Goal: Information Seeking & Learning: Understand process/instructions

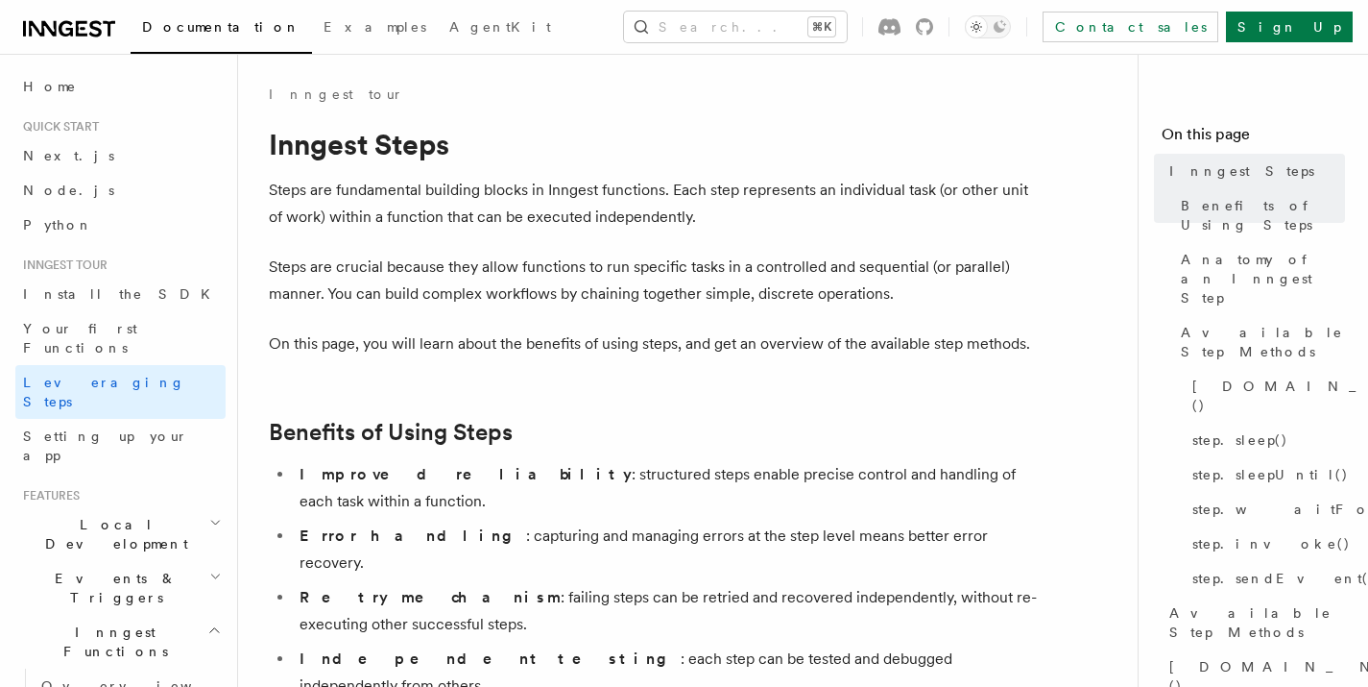
click at [379, 191] on p "Steps are fundamental building blocks in Inngest functions. Each step represent…" at bounding box center [653, 204] width 768 height 54
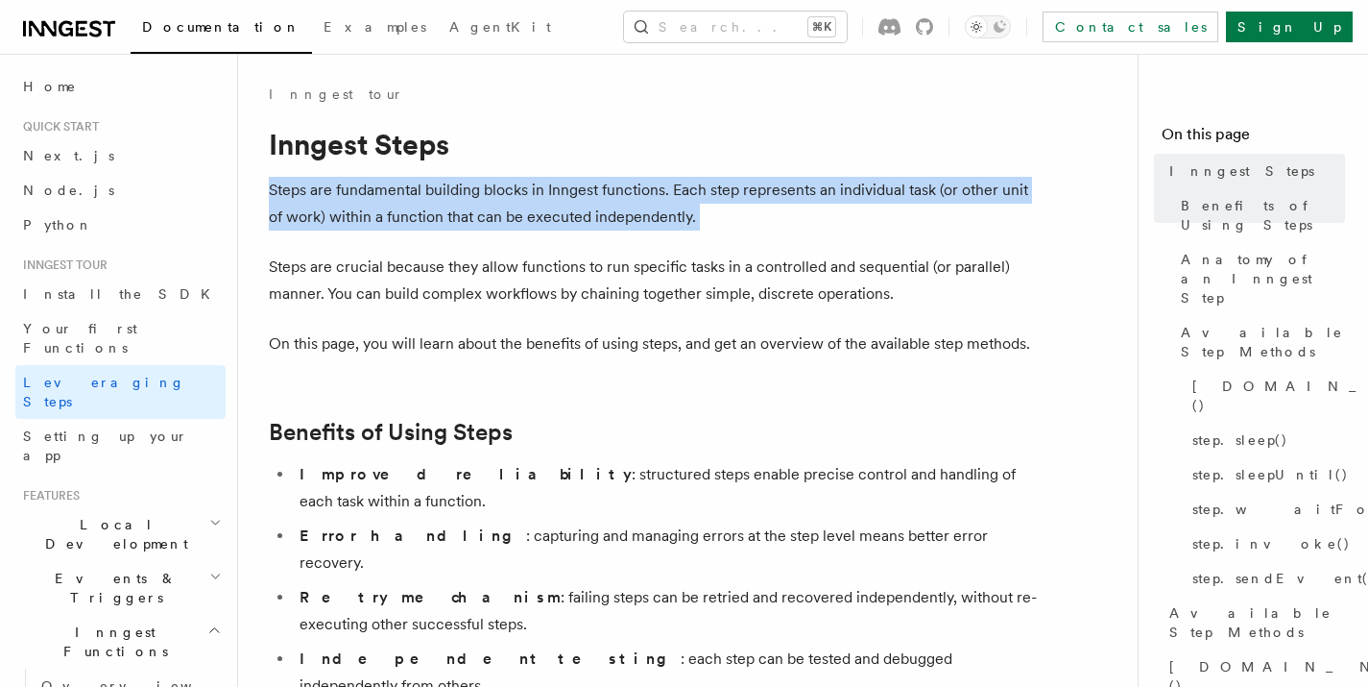
click at [379, 191] on p "Steps are fundamental building blocks in Inngest functions. Each step represent…" at bounding box center [653, 204] width 768 height 54
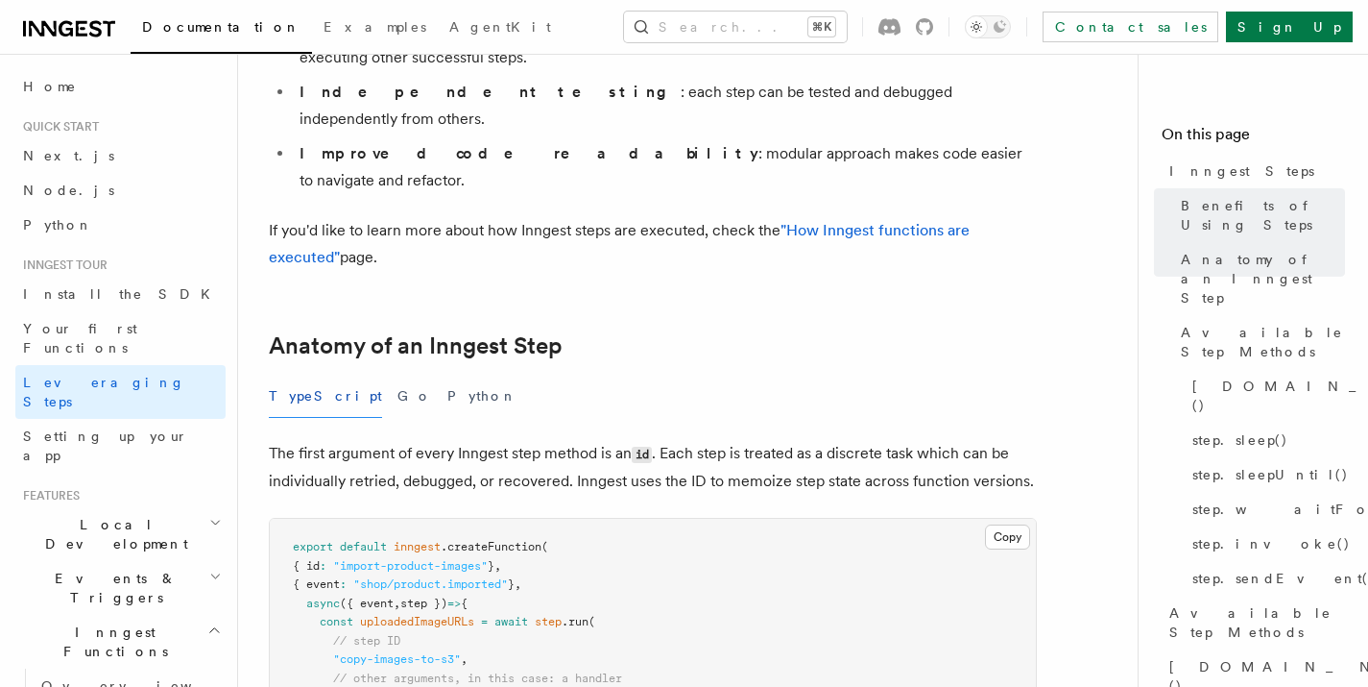
scroll to position [758, 0]
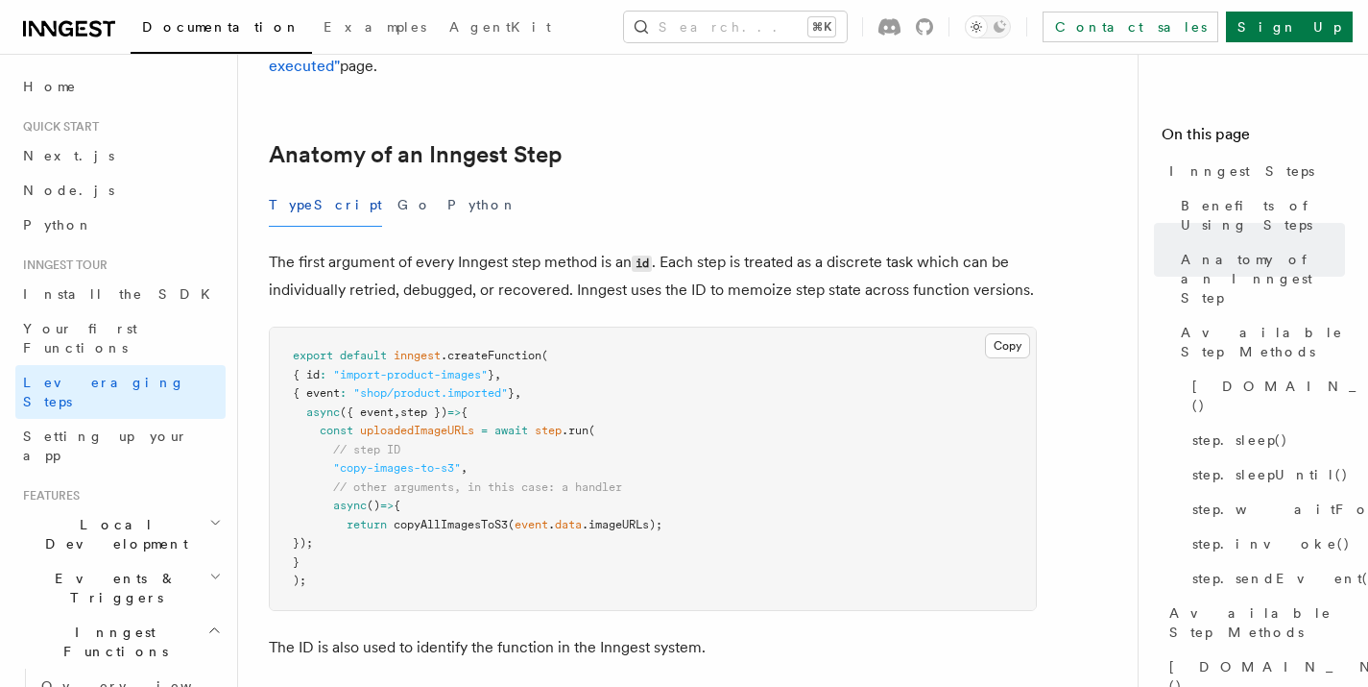
click at [646, 327] on pre "export default inngest .createFunction ( { id : "import-product-images" } , { e…" at bounding box center [653, 468] width 766 height 282
drag, startPoint x: 309, startPoint y: 315, endPoint x: 402, endPoint y: 448, distance: 162.8
click at [402, 448] on pre "export default inngest .createFunction ( { id : "import-product-images" } , { e…" at bounding box center [653, 468] width 766 height 282
click at [574, 423] on span ".run" at bounding box center [575, 429] width 27 height 13
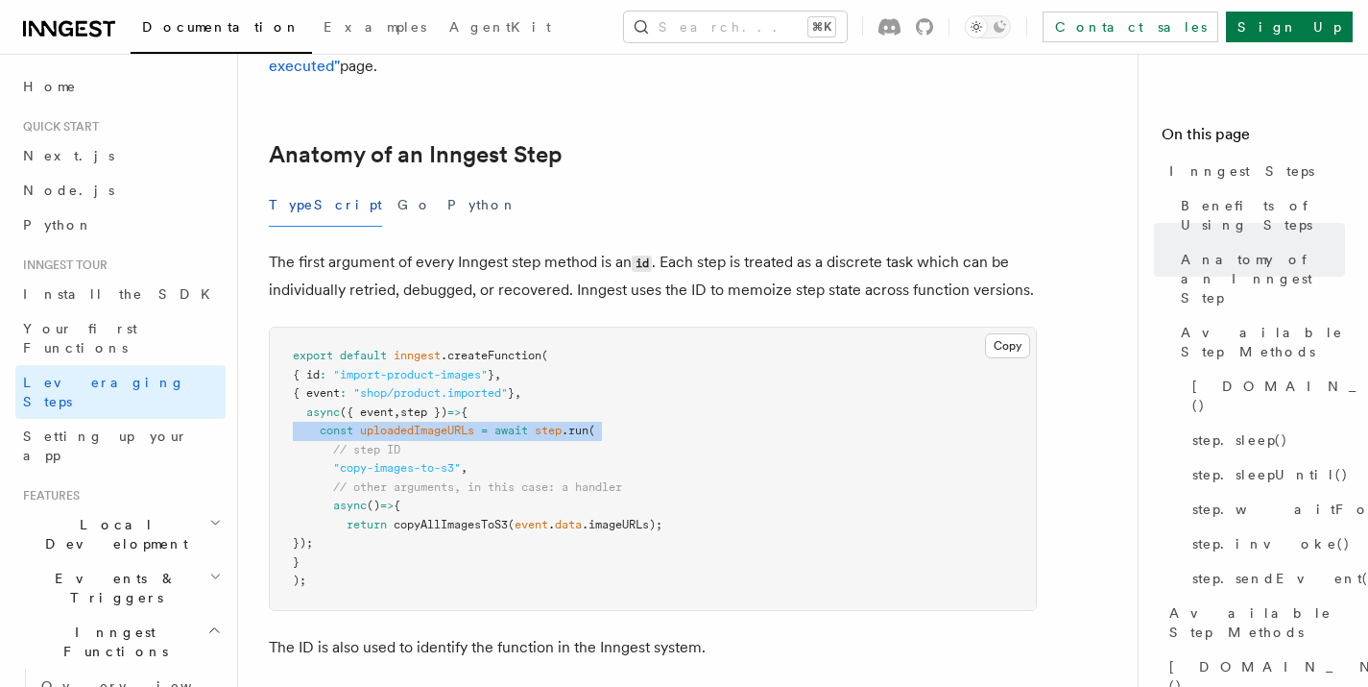
click at [574, 423] on span ".run" at bounding box center [575, 429] width 27 height 13
click at [382, 461] on span ""copy-images-to-s3"" at bounding box center [397, 467] width 128 height 13
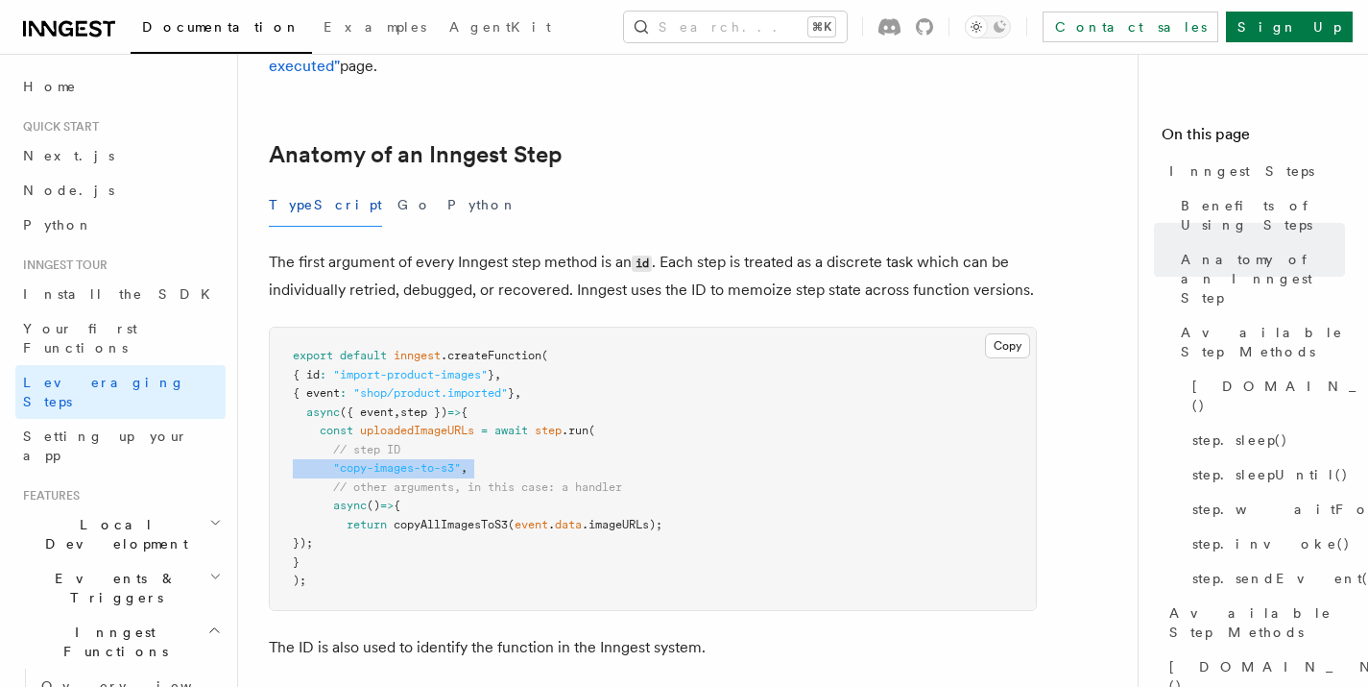
click at [382, 461] on span ""copy-images-to-s3"" at bounding box center [397, 467] width 128 height 13
click at [384, 406] on pre "export default inngest .createFunction ( { id : "import-product-images" } , { e…" at bounding box center [653, 468] width 766 height 282
click at [403, 518] on span "copyAllImagesToS3" at bounding box center [451, 524] width 114 height 13
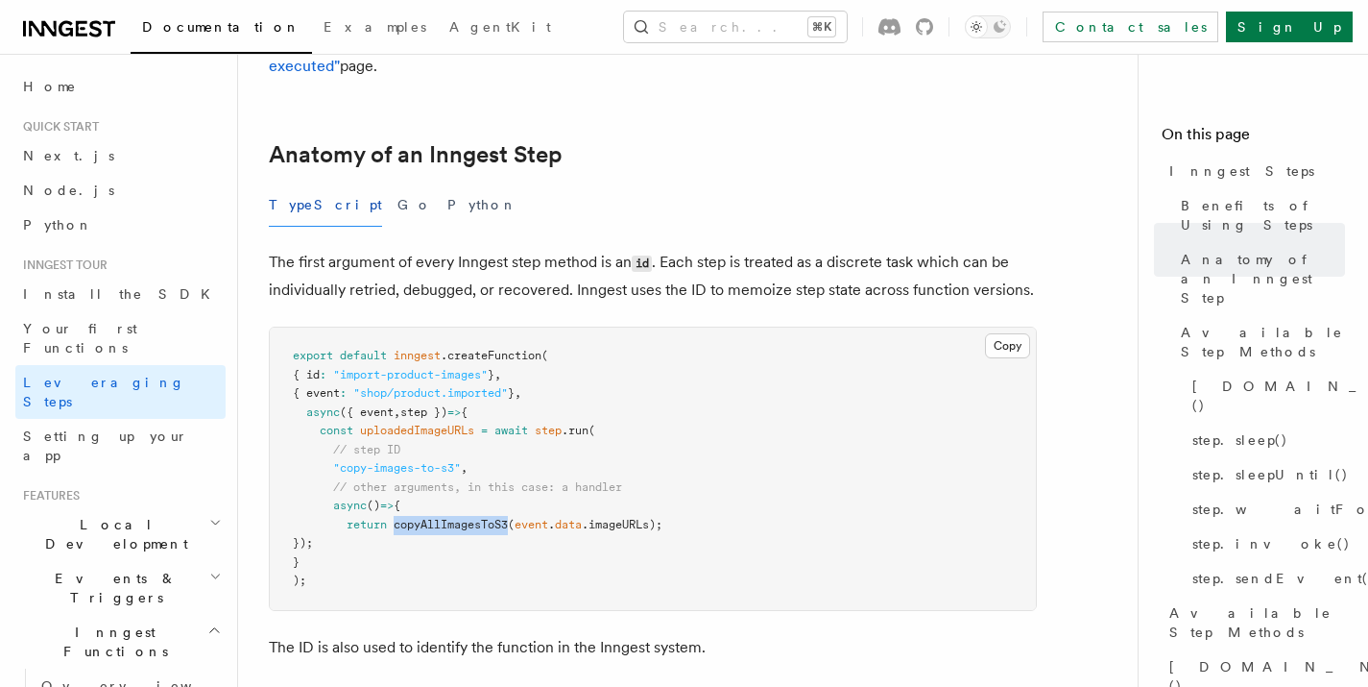
click at [403, 518] on span "copyAllImagesToS3" at bounding box center [451, 524] width 114 height 13
click at [695, 413] on pre "export default inngest .createFunction ( { id : "import-product-images" } , { e…" at bounding box center [653, 468] width 766 height 282
click at [523, 518] on span "event" at bounding box center [532, 524] width 34 height 13
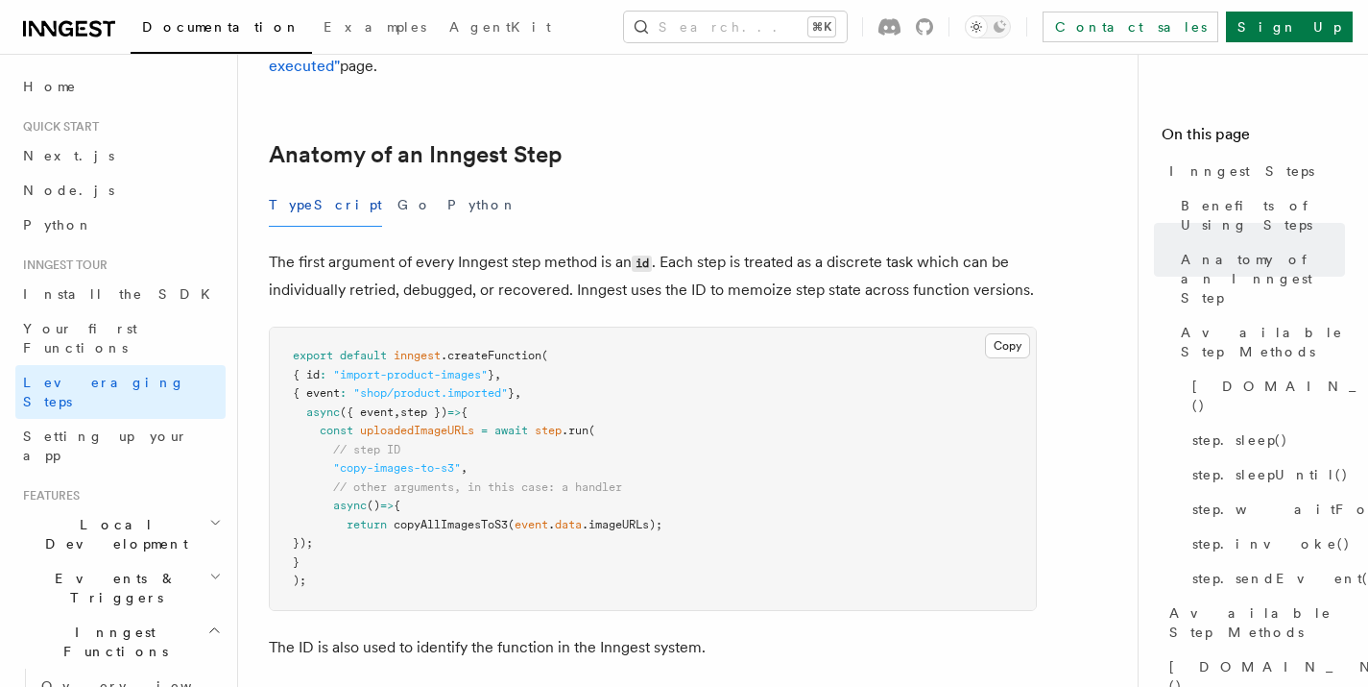
click at [555, 518] on span "." at bounding box center [551, 524] width 7 height 13
click at [643, 518] on span ".imageURLs);" at bounding box center [622, 524] width 81 height 13
click at [506, 454] on pre "export default inngest .createFunction ( { id : "import-product-images" } , { e…" at bounding box center [653, 468] width 766 height 282
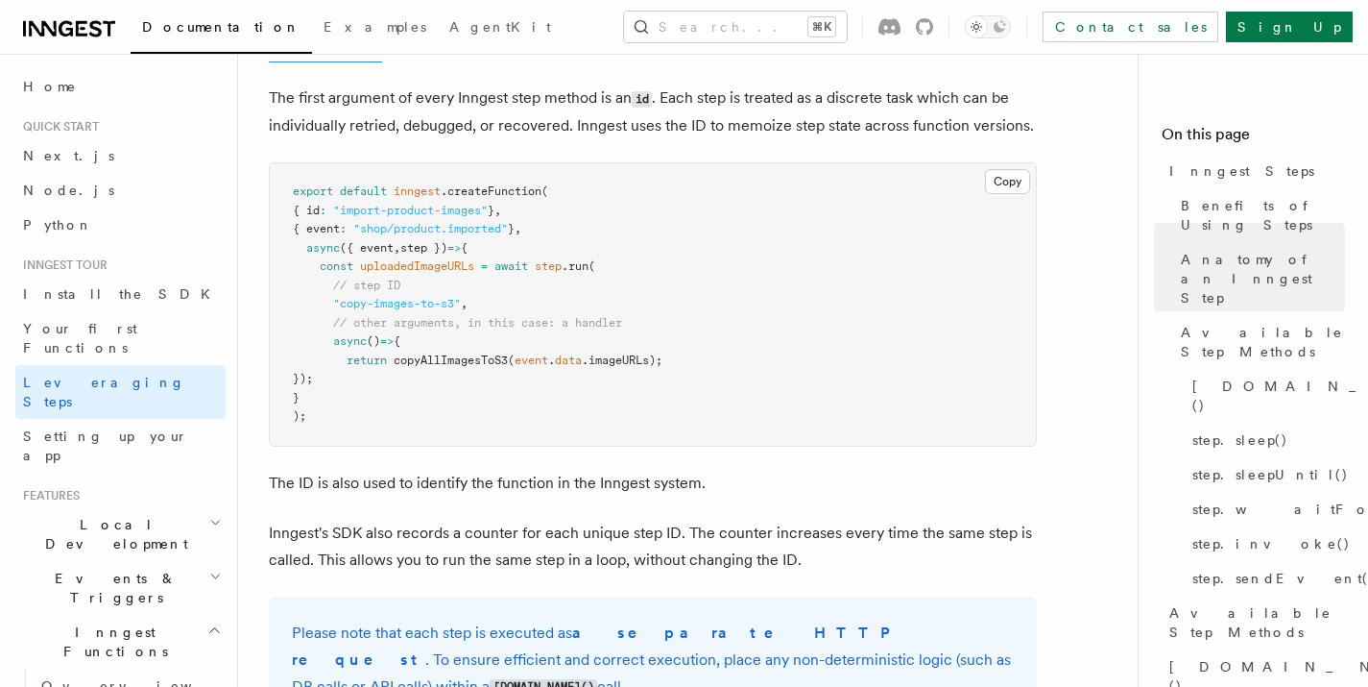
scroll to position [927, 0]
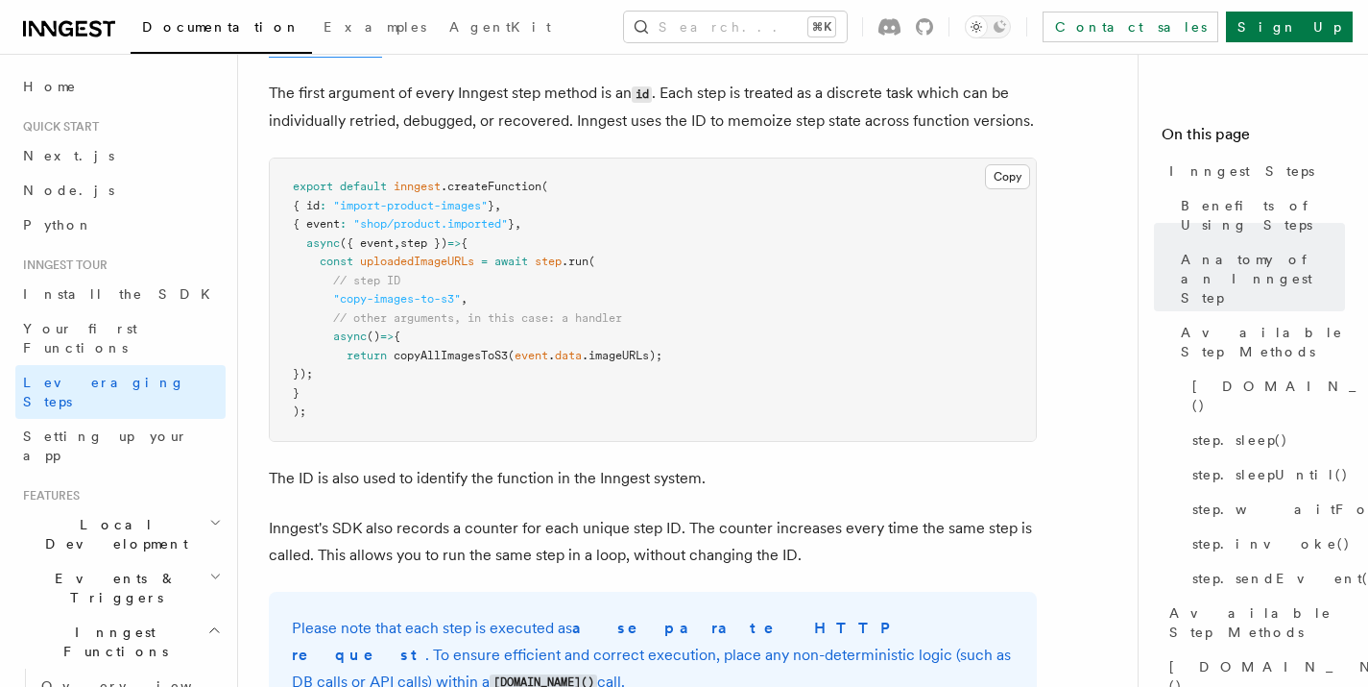
drag, startPoint x: 273, startPoint y: 375, endPoint x: 761, endPoint y: 423, distance: 491.1
drag, startPoint x: 525, startPoint y: 376, endPoint x: 335, endPoint y: 379, distance: 190.1
click at [525, 465] on p "The ID is also used to identify the function in the Inngest system." at bounding box center [653, 478] width 768 height 27
drag, startPoint x: 273, startPoint y: 366, endPoint x: 841, endPoint y: 426, distance: 571.6
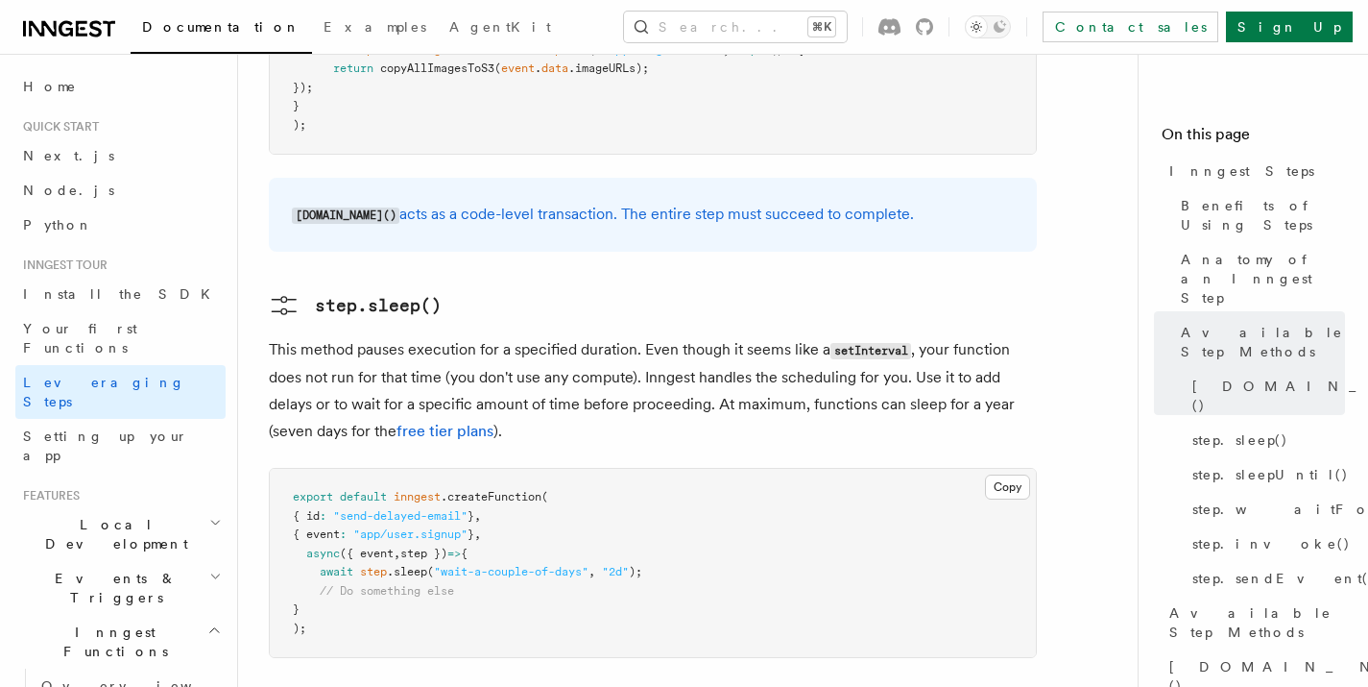
scroll to position [2041, 0]
click at [401, 566] on span ".sleep" at bounding box center [407, 572] width 40 height 13
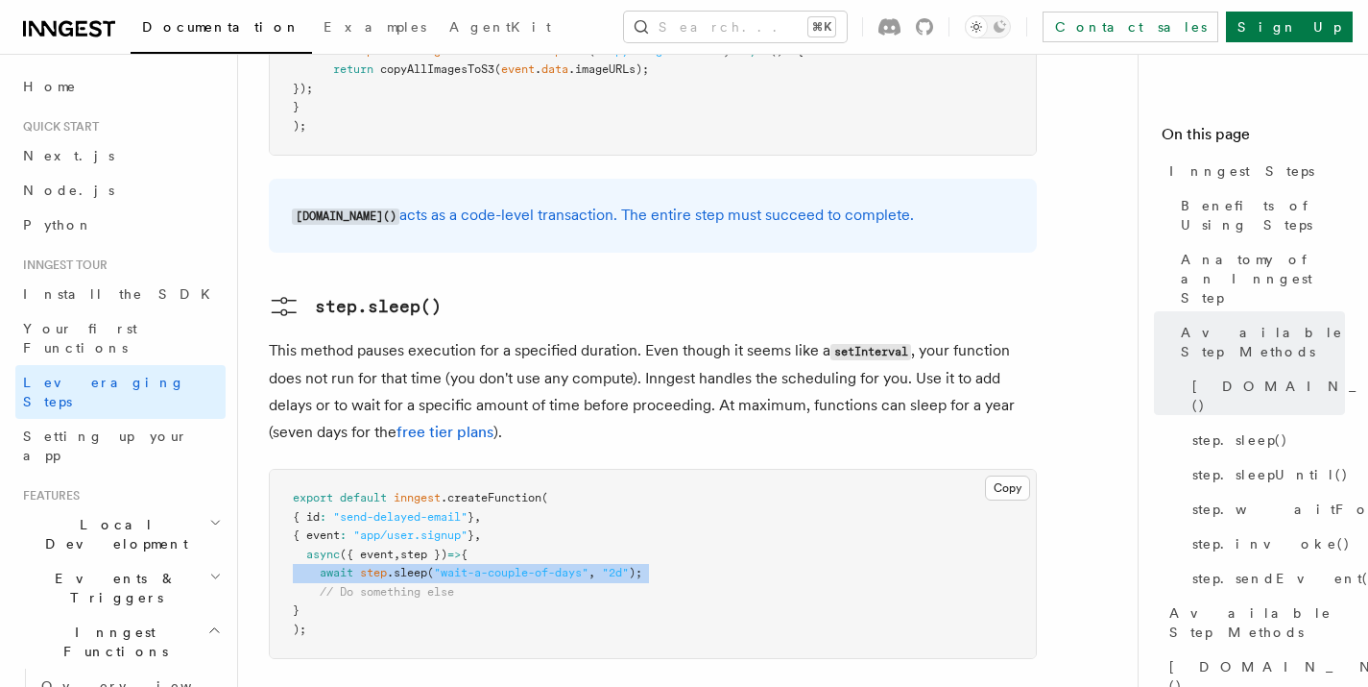
click at [618, 470] on pre "export default inngest .createFunction ( { id : "send-delayed-email" } , { even…" at bounding box center [653, 564] width 766 height 188
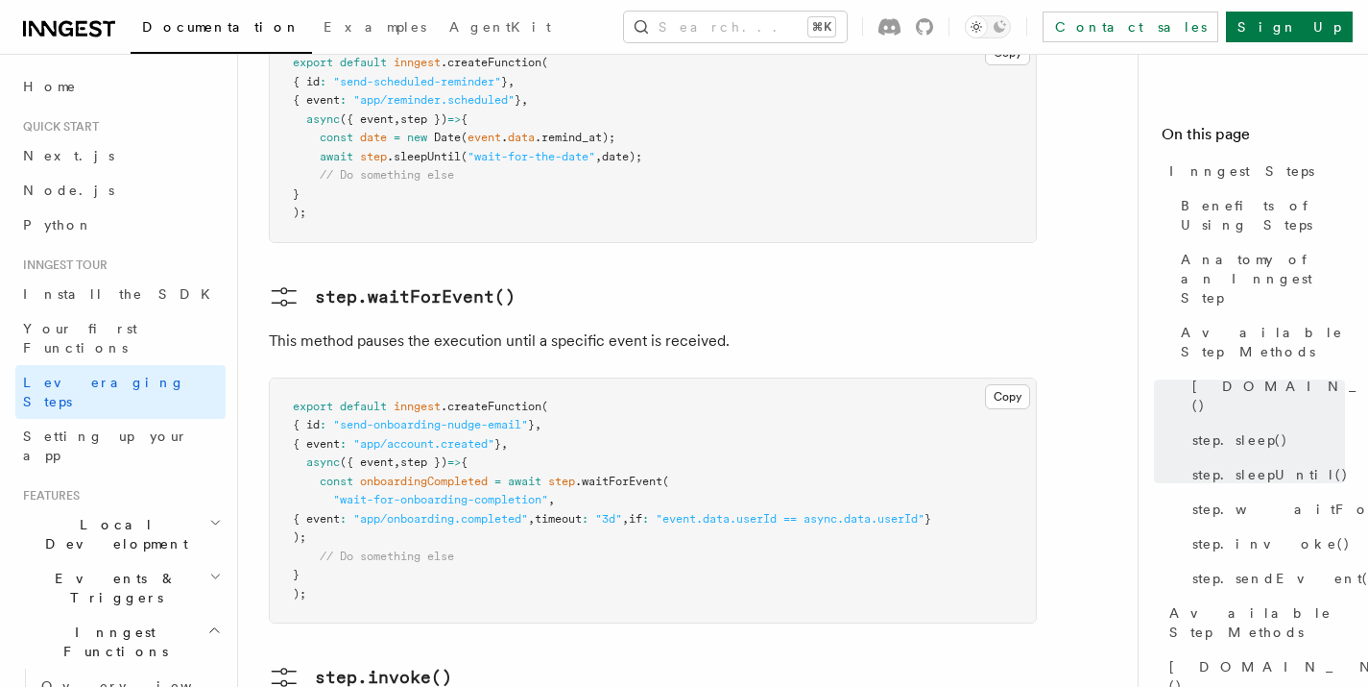
scroll to position [3209, 0]
